Goal: Communication & Community: Answer question/provide support

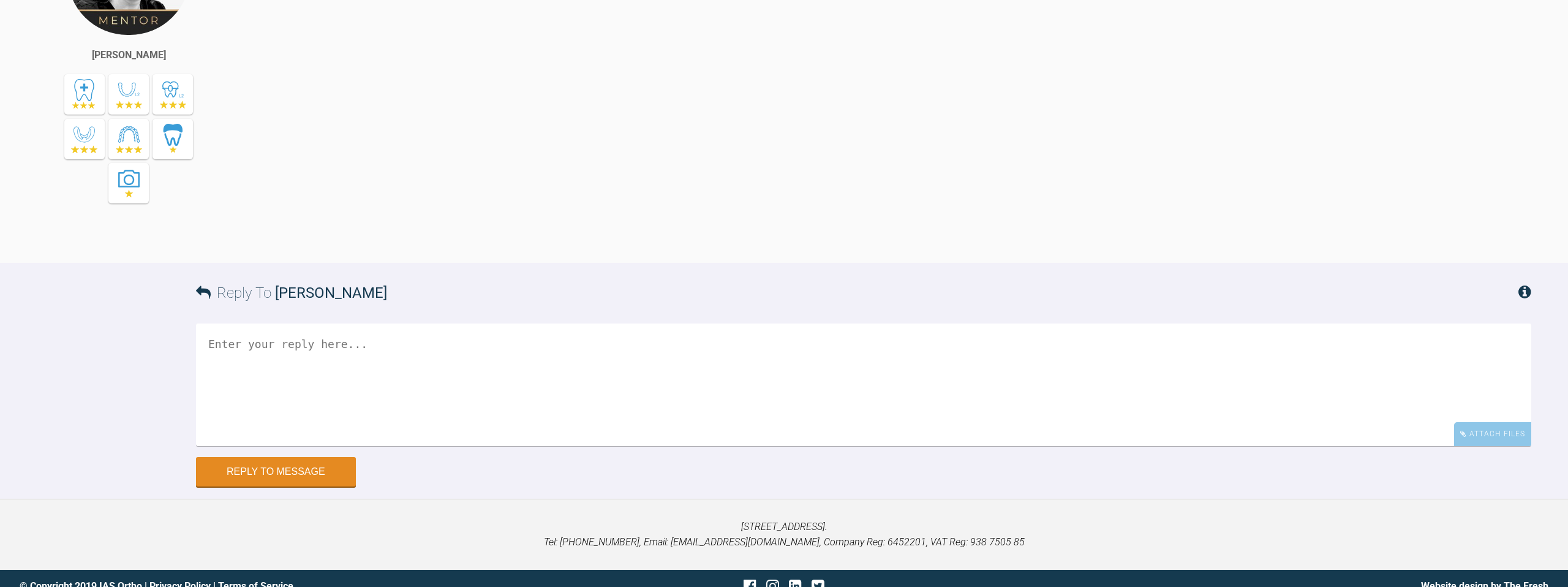
scroll to position [5951, 0]
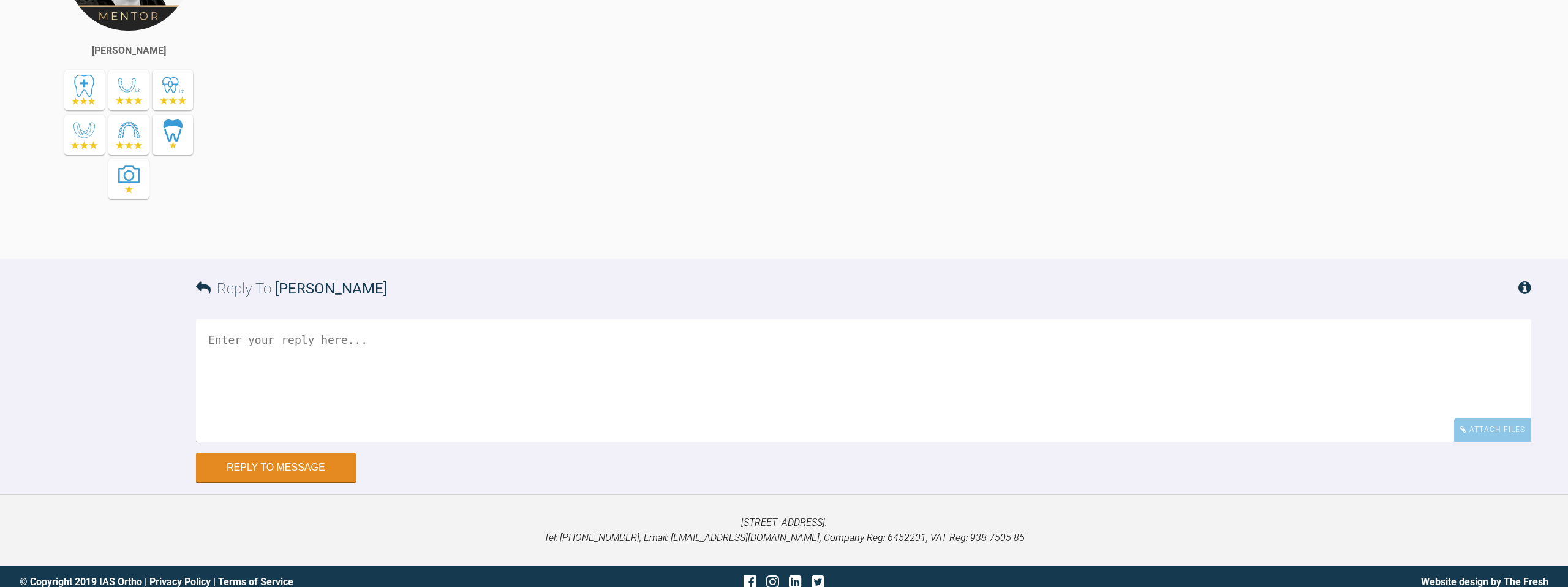
click at [445, 442] on textarea at bounding box center [863, 381] width 1336 height 123
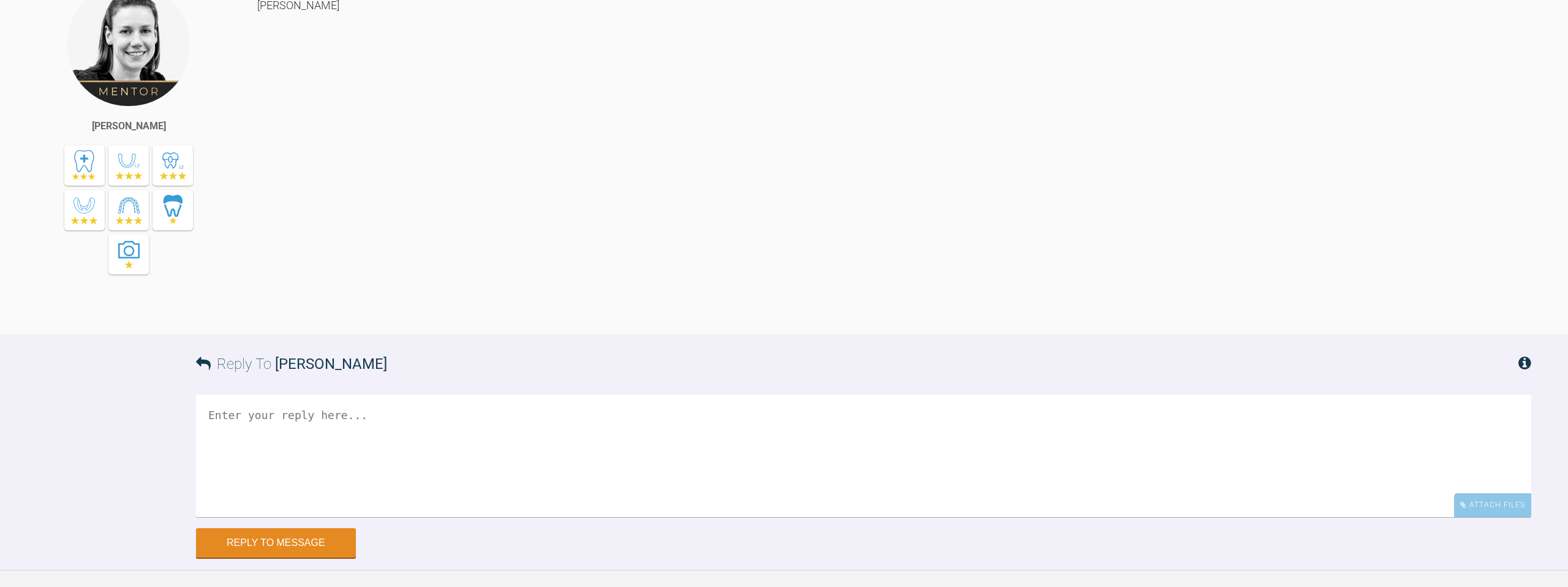
scroll to position [5874, 0]
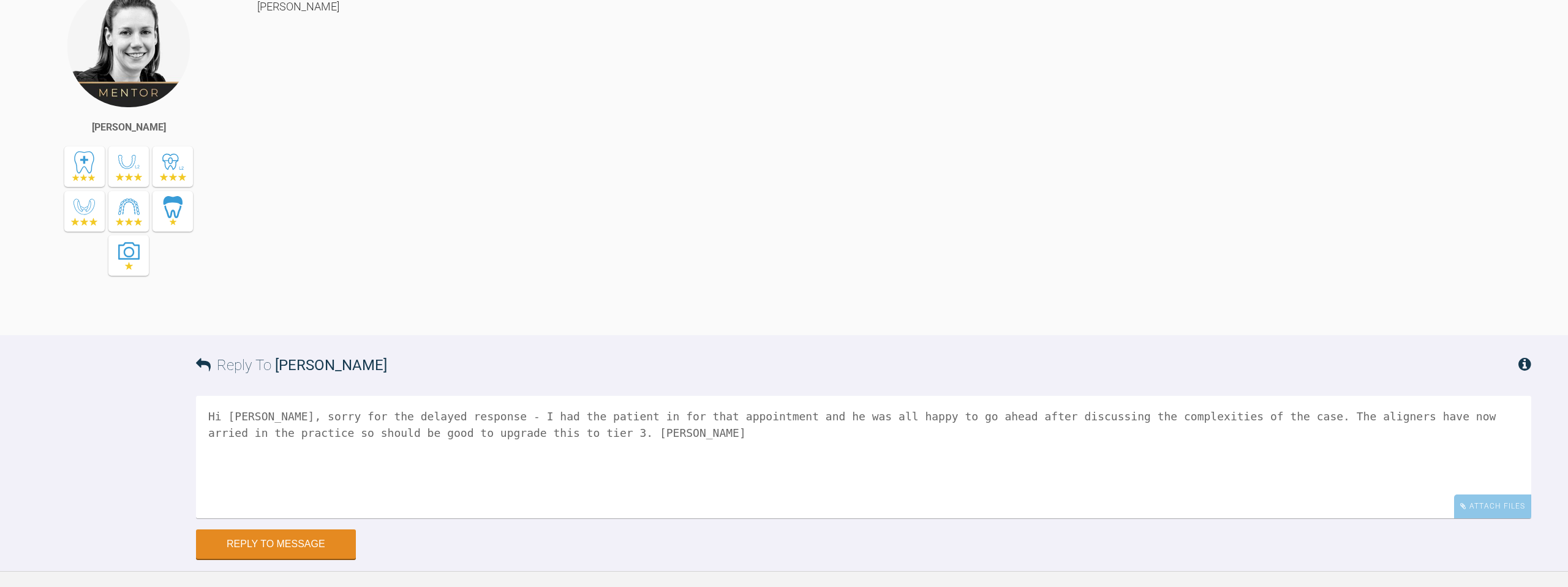
click at [479, 495] on textarea "Hi [PERSON_NAME], sorry for the delayed response - I had the patient in for tha…" at bounding box center [863, 457] width 1336 height 123
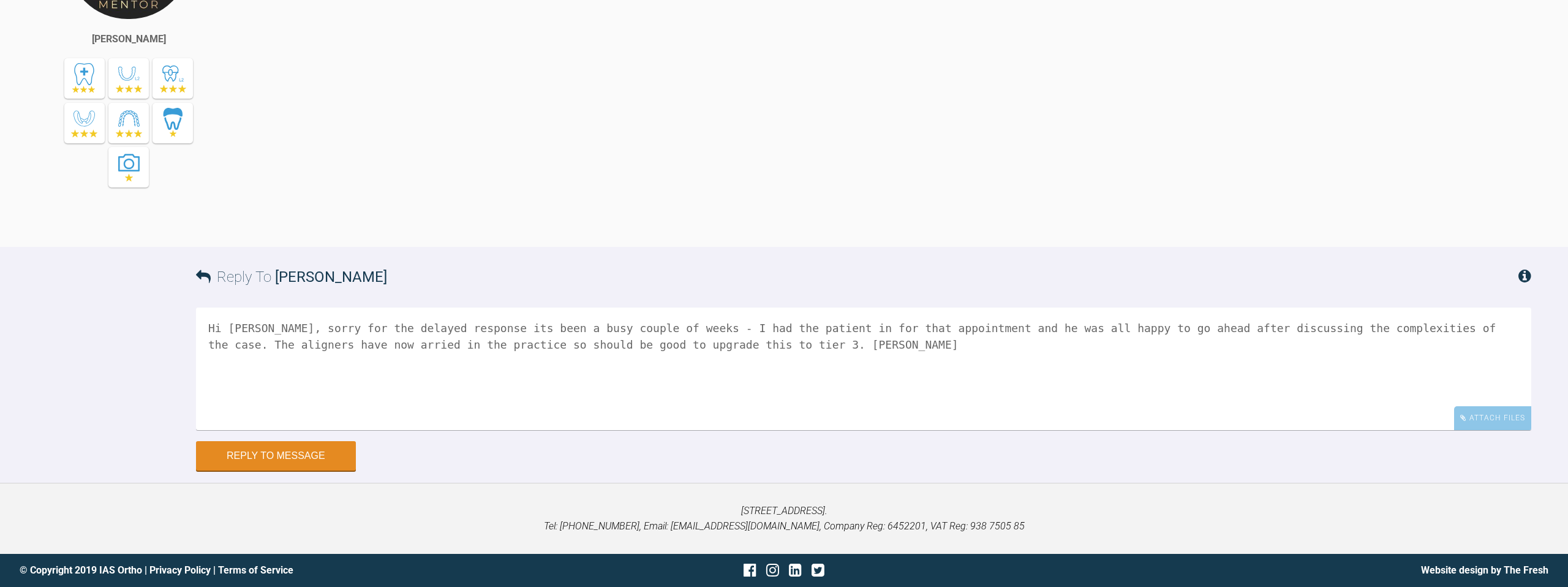
scroll to position [6041, 0]
type textarea "Hi [PERSON_NAME], sorry for the delayed response its been a busy couple of week…"
click at [286, 461] on button "Reply to Message" at bounding box center [276, 457] width 160 height 29
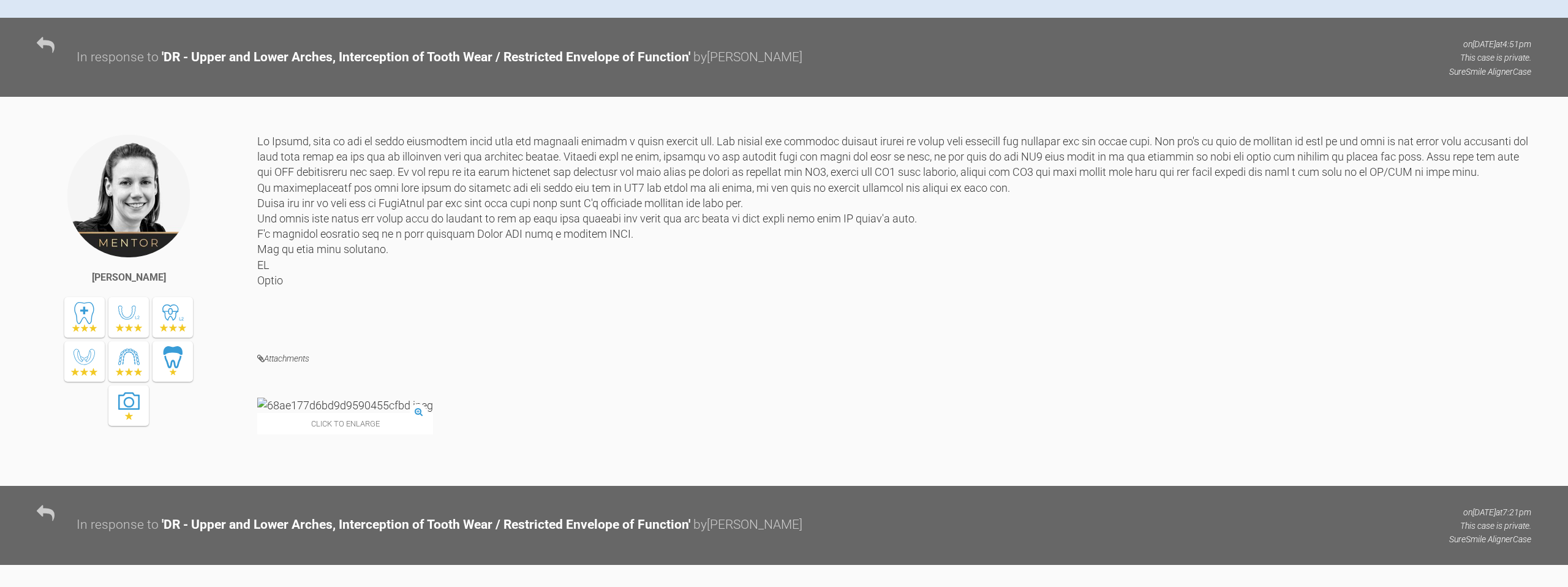
scroll to position [0, 0]
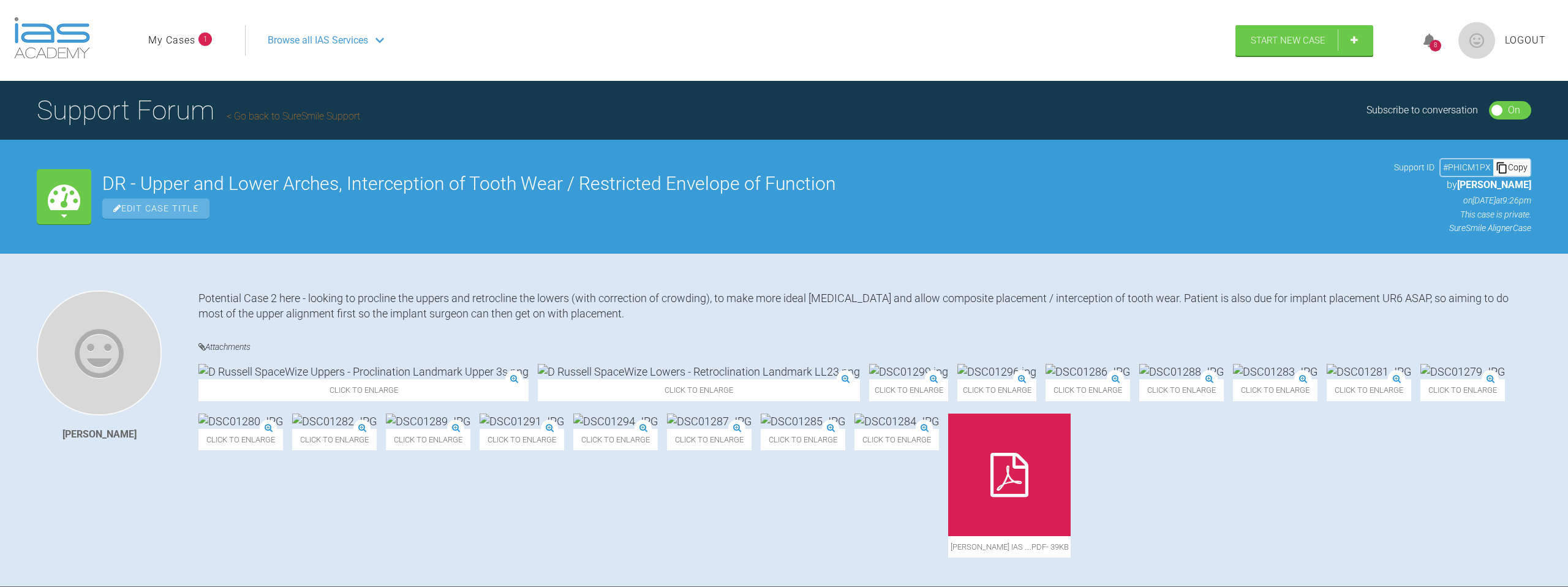
click at [184, 43] on link "My Cases" at bounding box center [171, 40] width 47 height 16
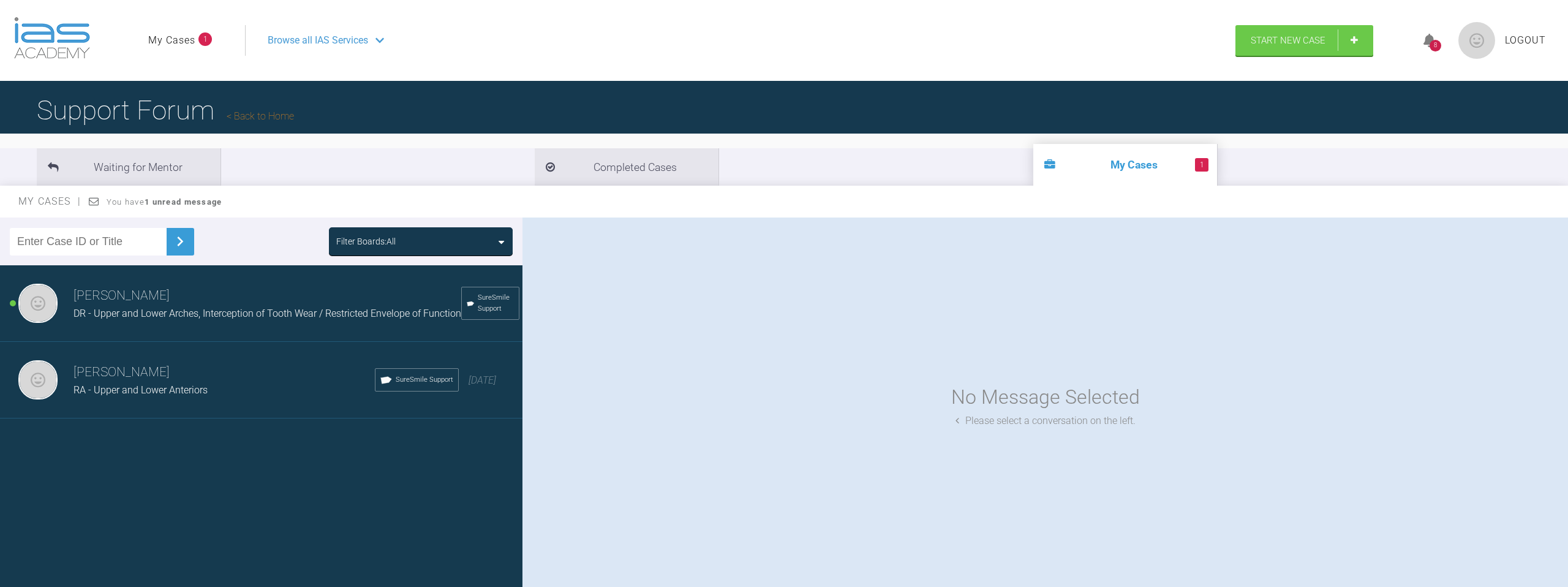
click at [309, 314] on span "DR - Upper and Lower Arches, Interception of Tooth Wear / Restricted Envelope o…" at bounding box center [267, 313] width 388 height 12
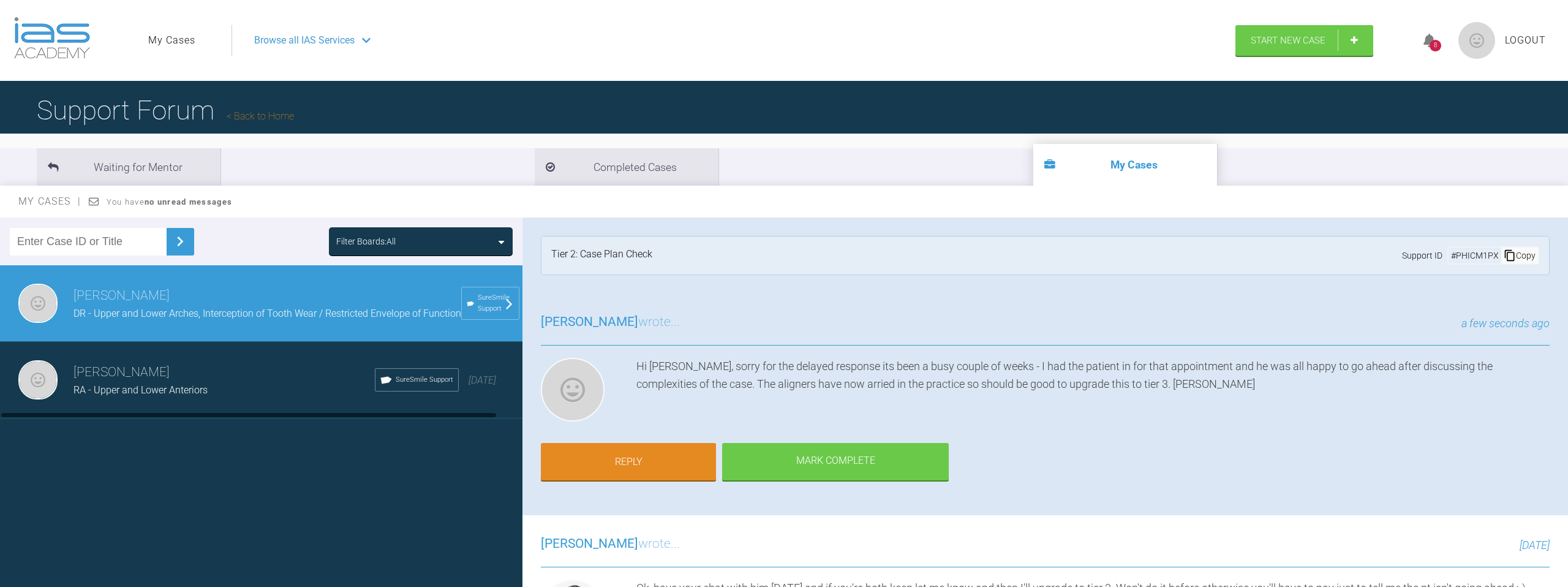
click at [176, 319] on span "DR - Upper and Lower Arches, Interception of Tooth Wear / Restricted Envelope o…" at bounding box center [267, 313] width 388 height 12
click at [154, 372] on h3 "[PERSON_NAME]" at bounding box center [223, 372] width 301 height 21
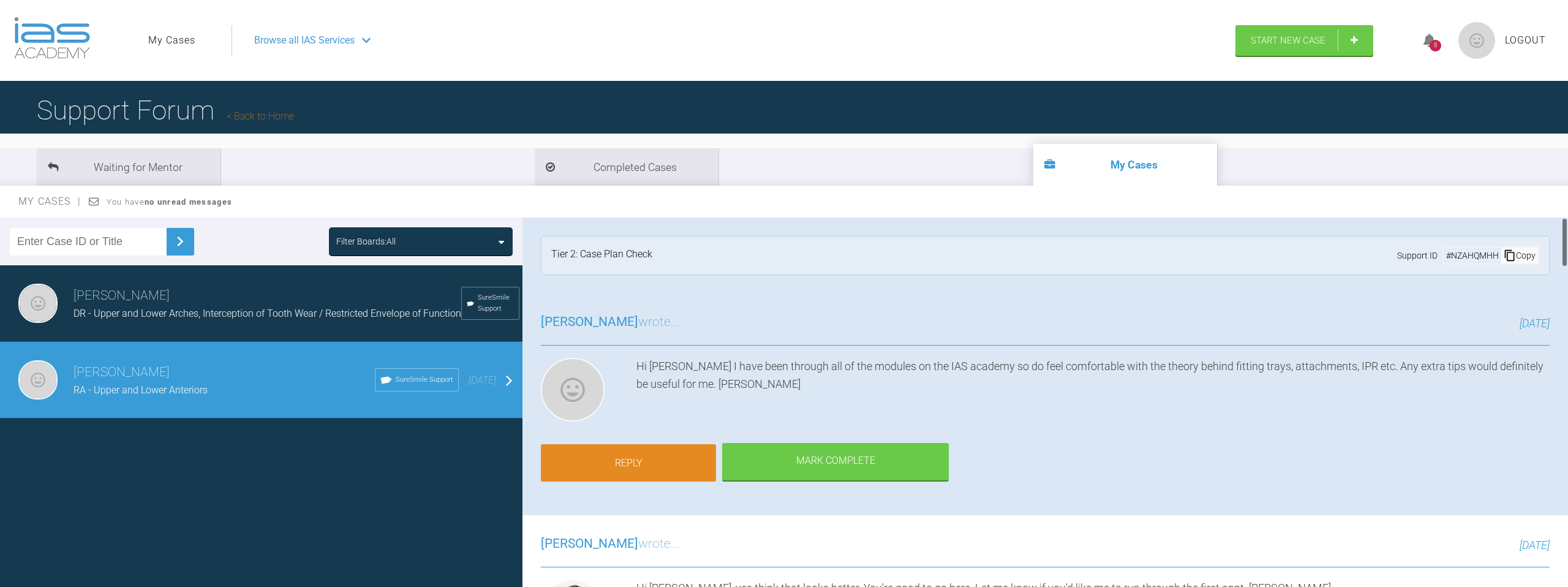
click at [617, 477] on link "Reply" at bounding box center [629, 463] width 175 height 38
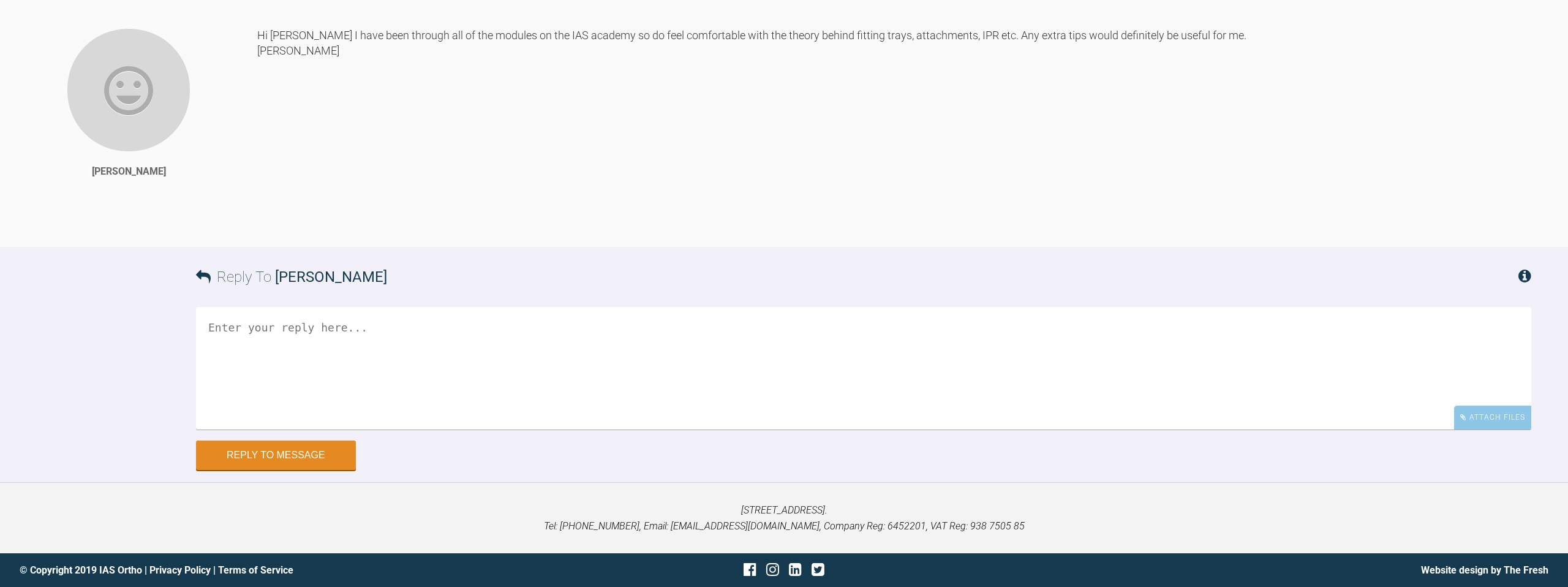
scroll to position [5249, 0]
click at [487, 315] on textarea at bounding box center [863, 369] width 1336 height 123
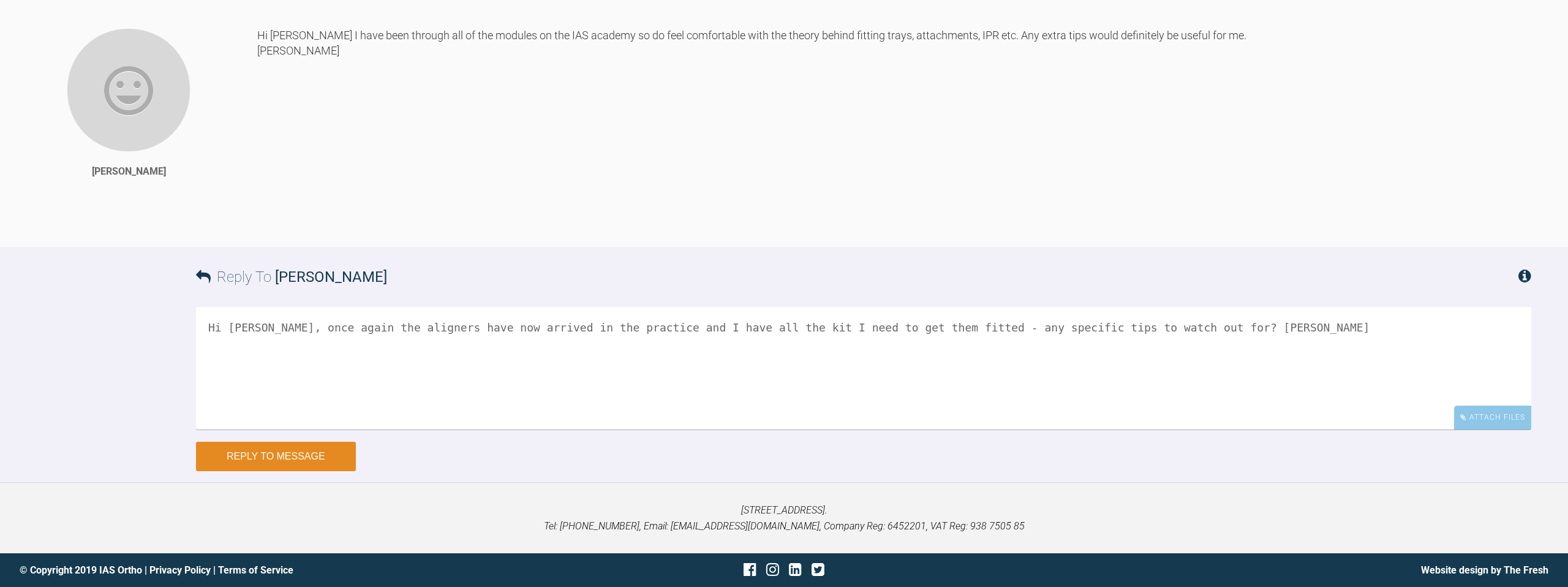
type textarea "Hi [PERSON_NAME], once again the aligners have now arrived in the practice and …"
click at [225, 456] on button "Reply to Message" at bounding box center [276, 456] width 160 height 29
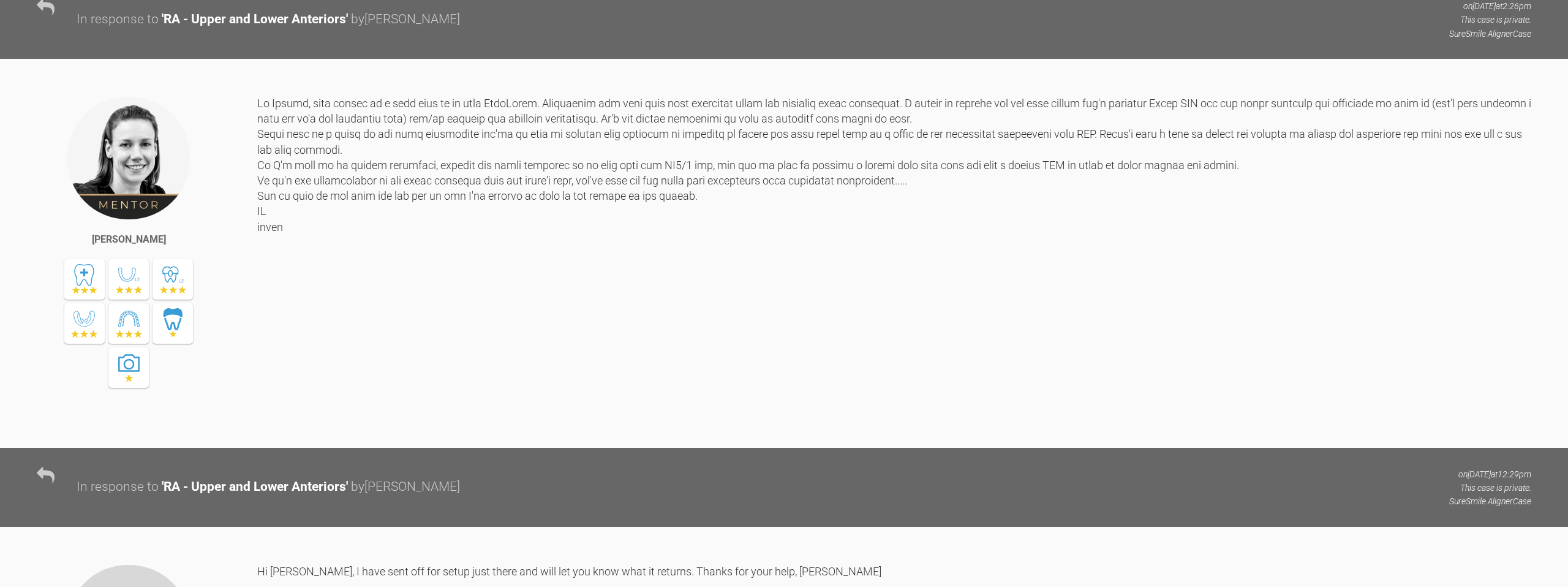
scroll to position [0, 0]
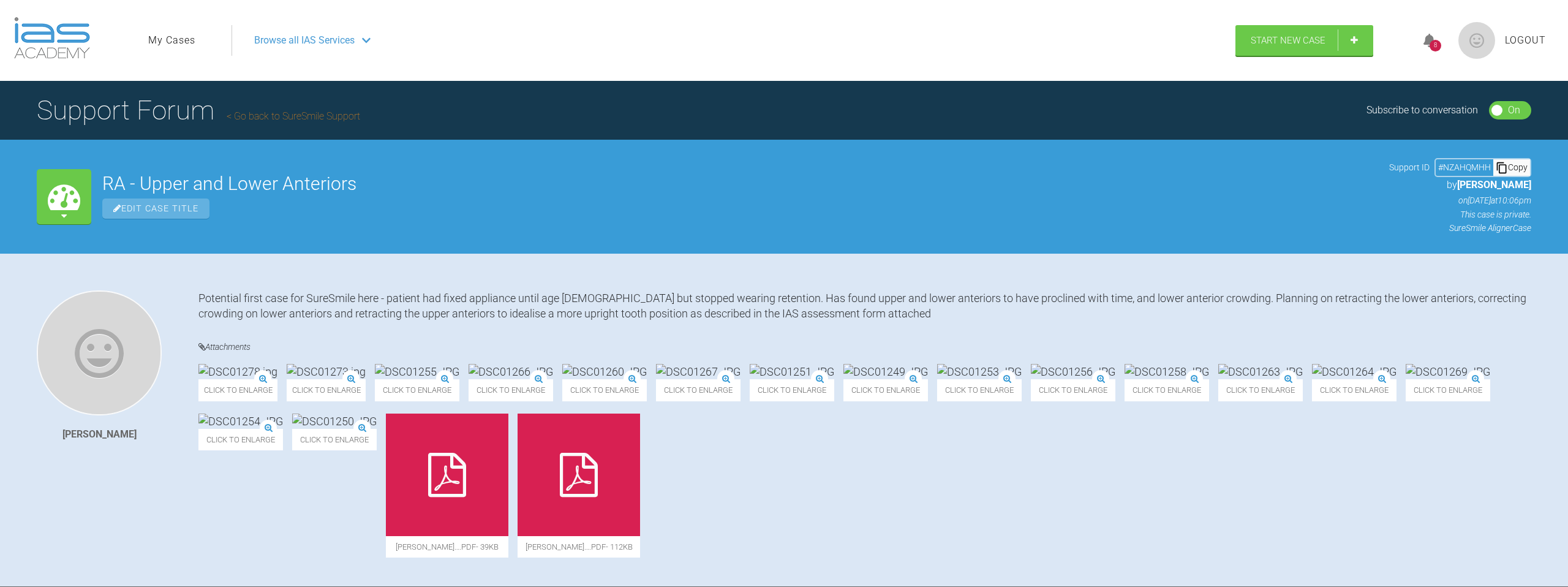
click at [1426, 40] on icon at bounding box center [1430, 40] width 12 height 14
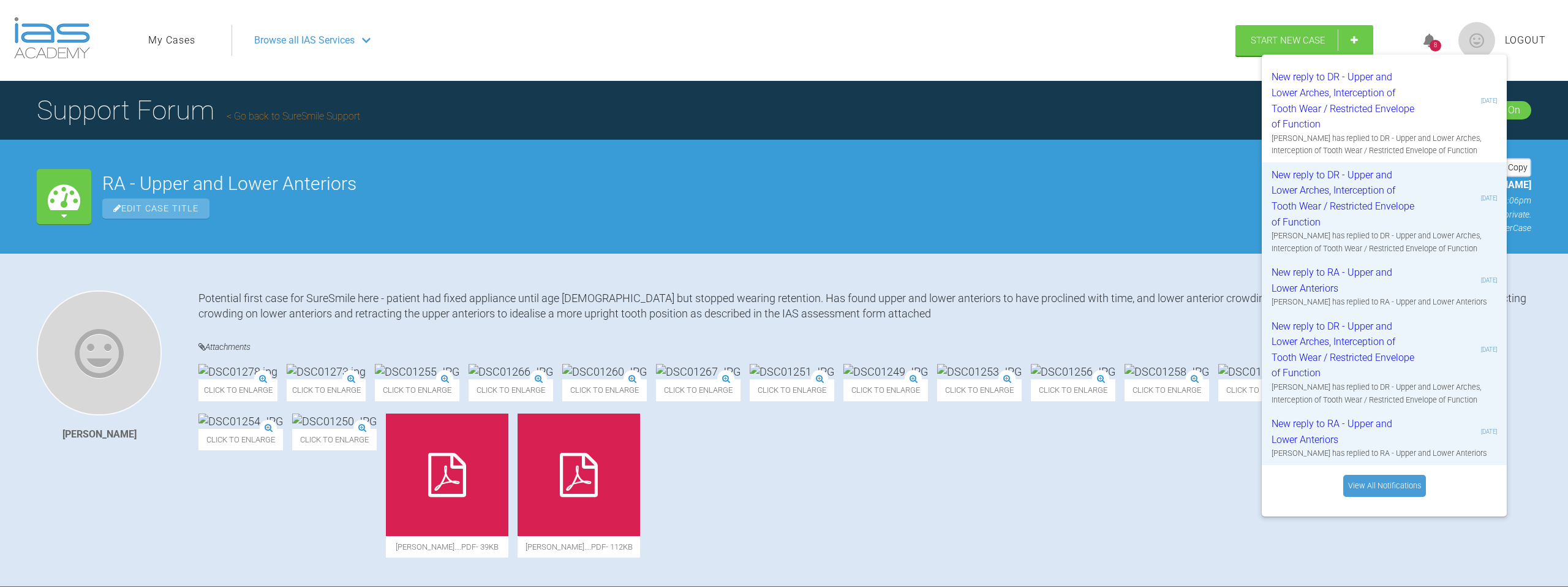
click at [1365, 467] on div "New reply to DR - Upper and Lower Arches, Interception of Tooth Wear / Restrict…" at bounding box center [1384, 286] width 245 height 462
click at [1366, 485] on link "View All Notifications" at bounding box center [1384, 486] width 83 height 22
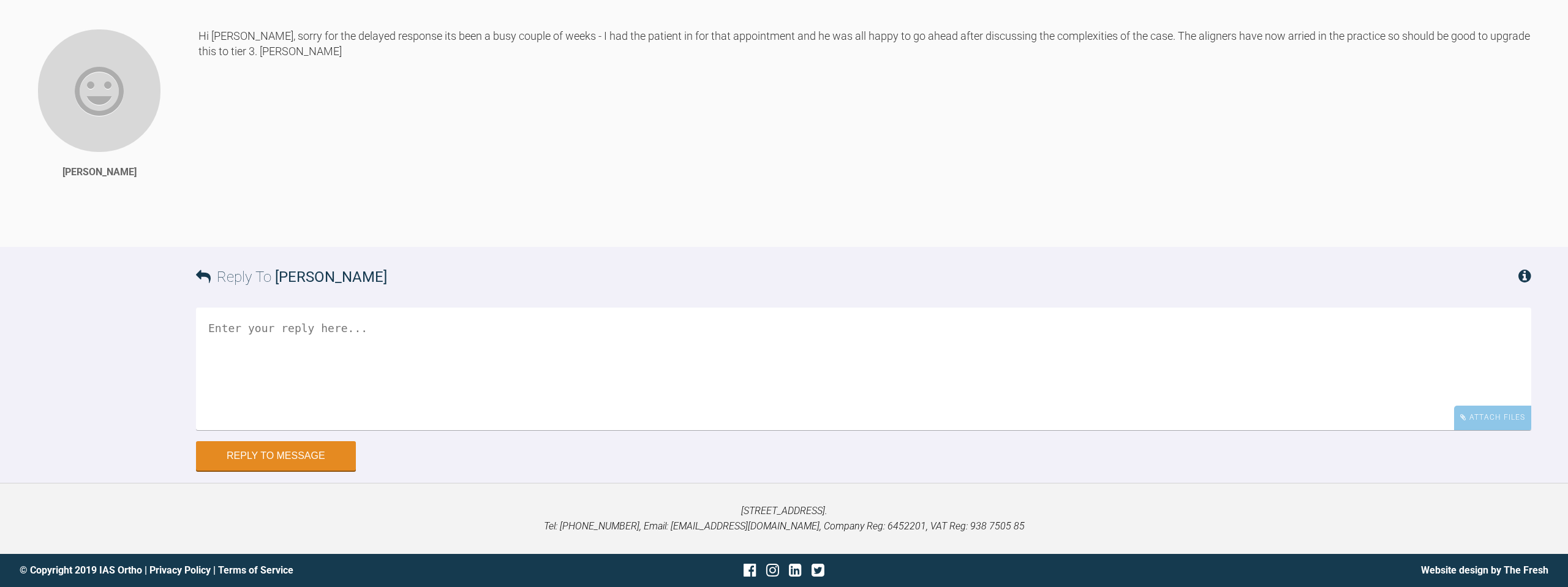
scroll to position [6369, 0]
